Goal: Task Accomplishment & Management: Manage account settings

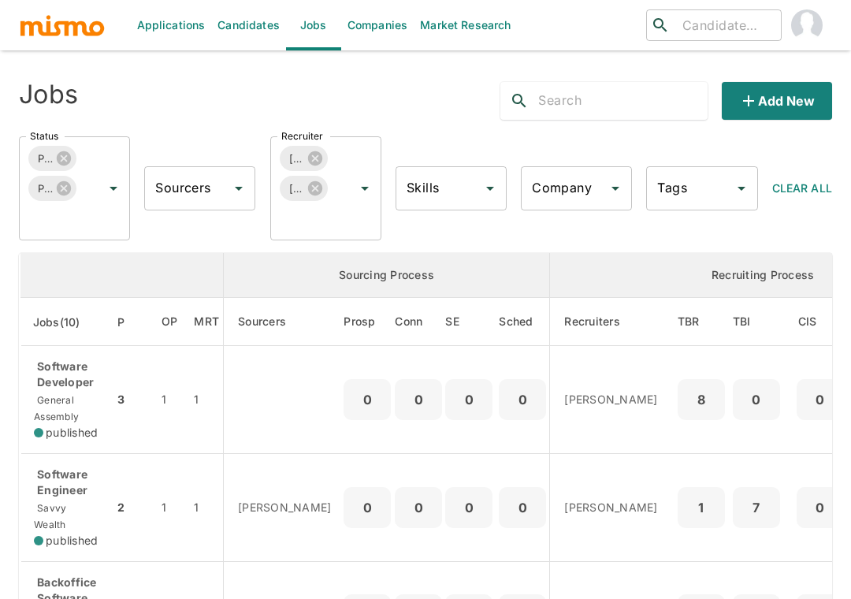
click at [87, 492] on p "Software Engineer" at bounding box center [67, 482] width 67 height 32
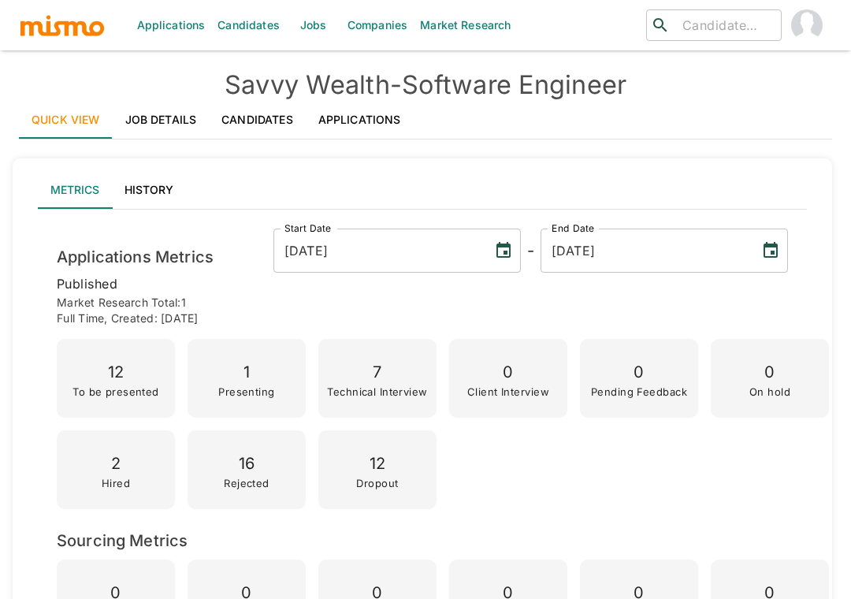
click at [376, 124] on link "Applications" at bounding box center [360, 120] width 108 height 38
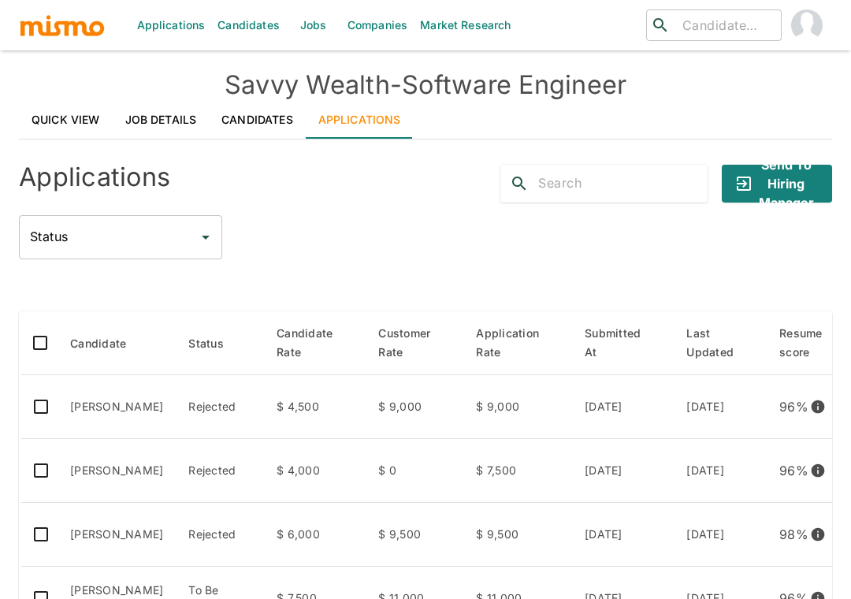
click at [68, 290] on div at bounding box center [425, 285] width 813 height 27
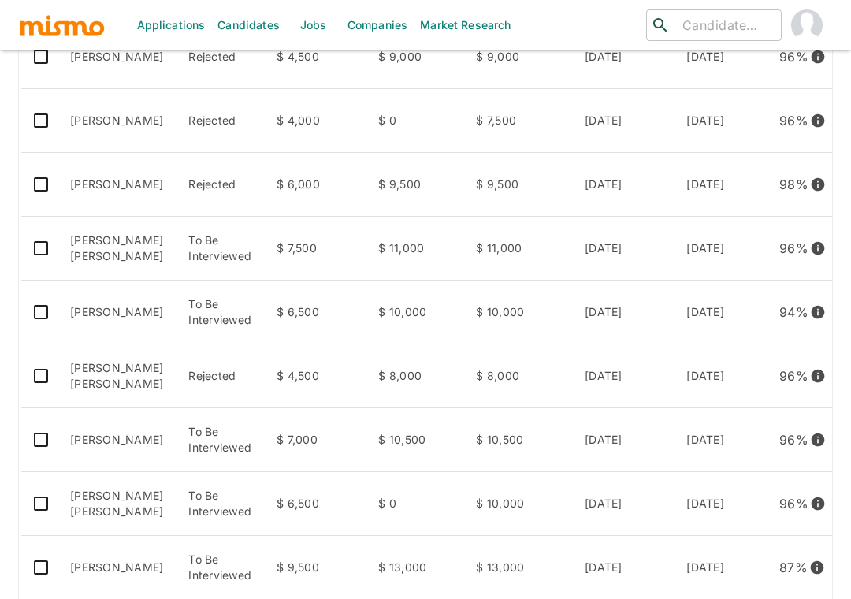
scroll to position [384, 0]
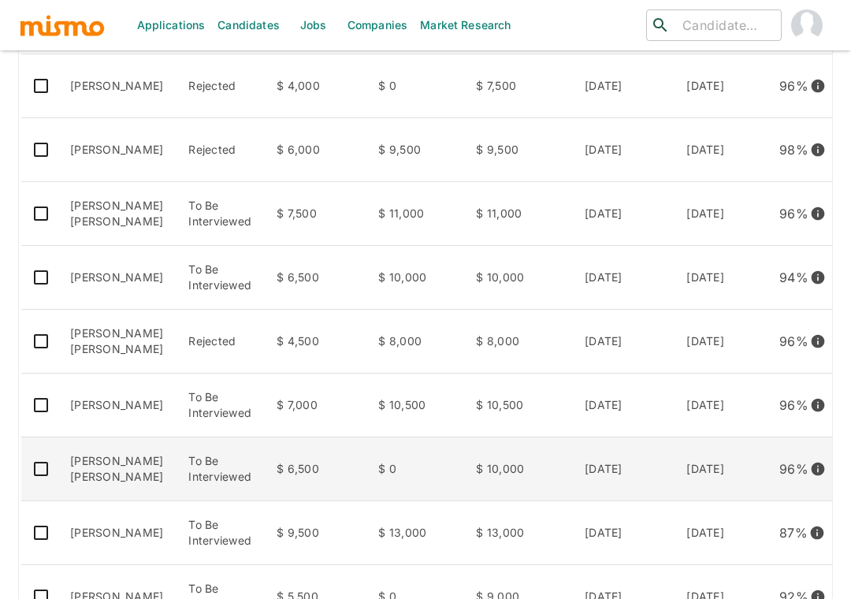
click at [93, 483] on td "[PERSON_NAME] [PERSON_NAME]" at bounding box center [116, 469] width 118 height 64
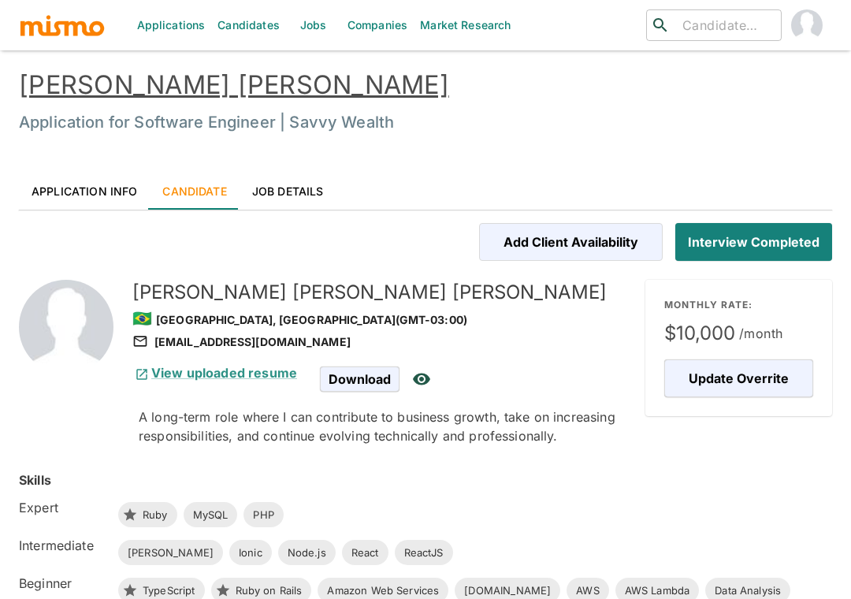
click at [78, 195] on link "Application Info" at bounding box center [84, 191] width 131 height 38
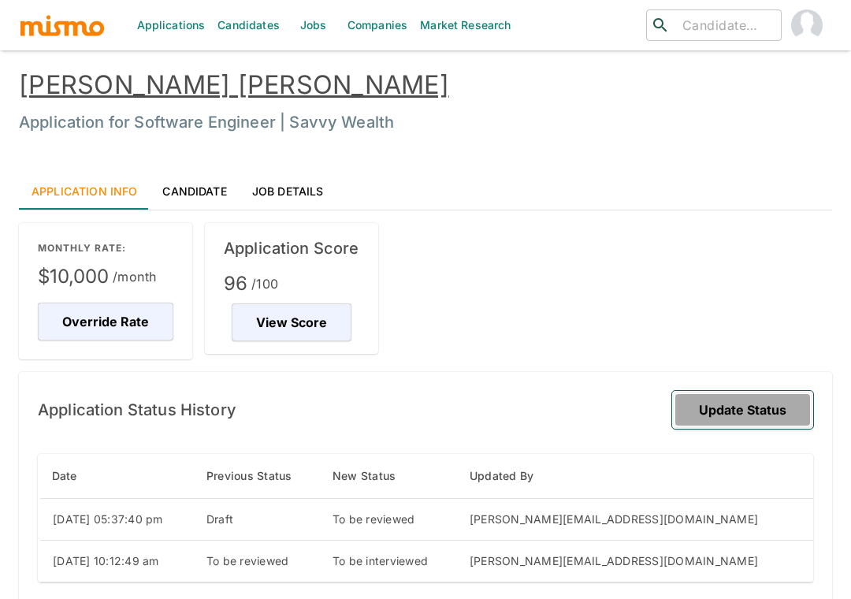
click at [769, 415] on button "Update Status" at bounding box center [742, 410] width 141 height 38
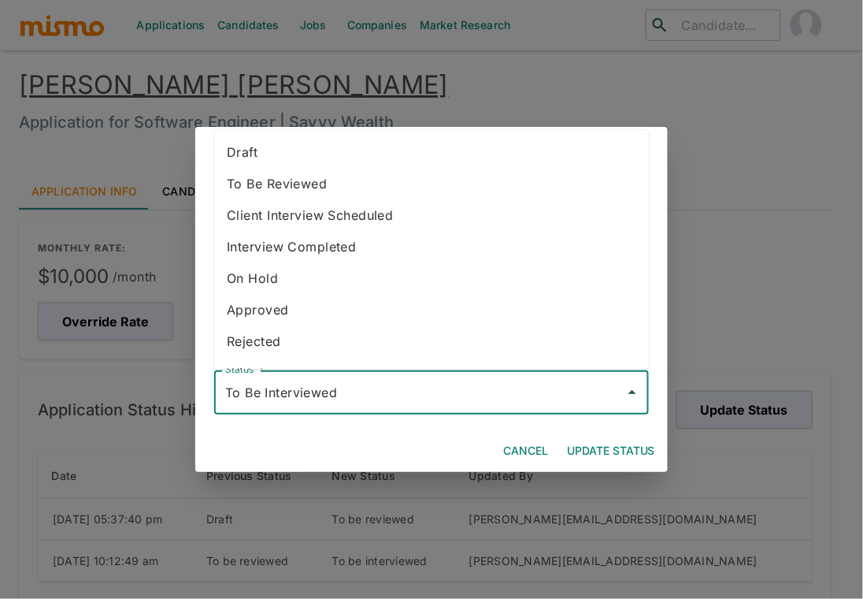
click at [465, 381] on input "To Be Interviewed" at bounding box center [419, 392] width 397 height 30
click at [310, 330] on li "Rejected" at bounding box center [431, 341] width 435 height 32
type input "Rejected"
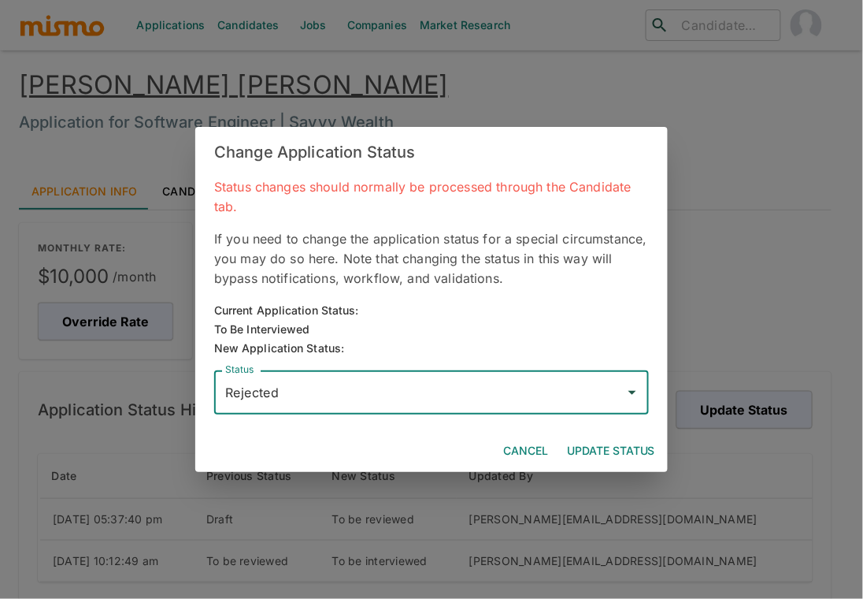
click at [614, 446] on button "Update Status" at bounding box center [611, 450] width 101 height 29
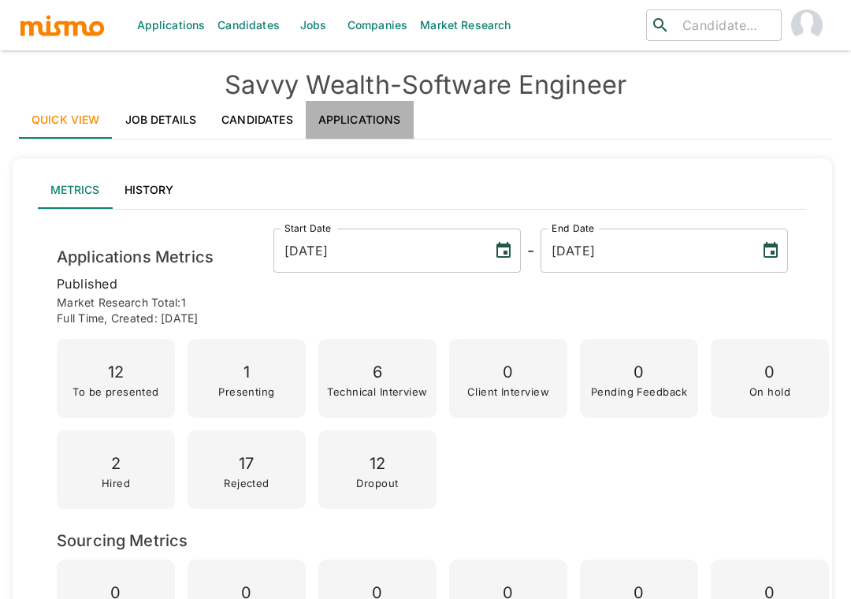
click at [384, 117] on link "Applications" at bounding box center [360, 120] width 108 height 38
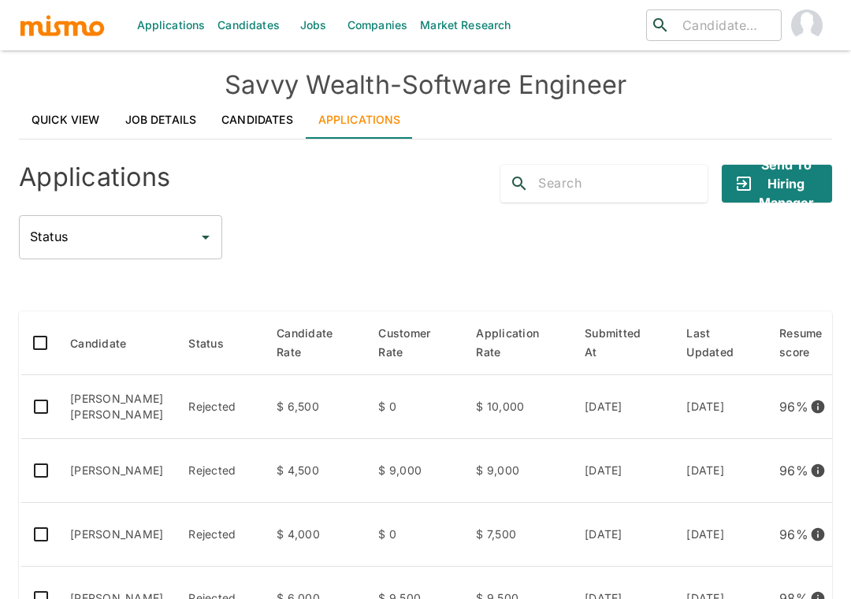
click at [295, 236] on div "Status Status" at bounding box center [425, 237] width 813 height 44
